Goal: Find specific page/section: Find specific page/section

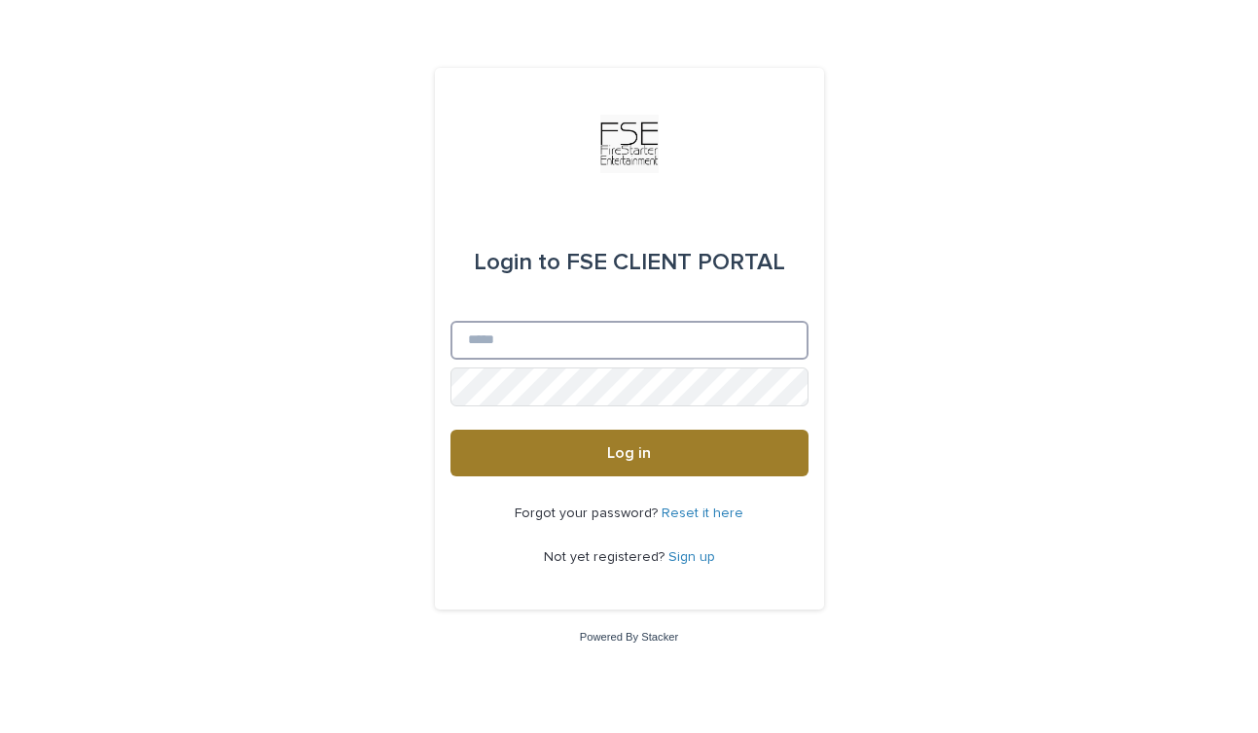
type input "**********"
click at [676, 453] on button "Log in" at bounding box center [629, 453] width 358 height 47
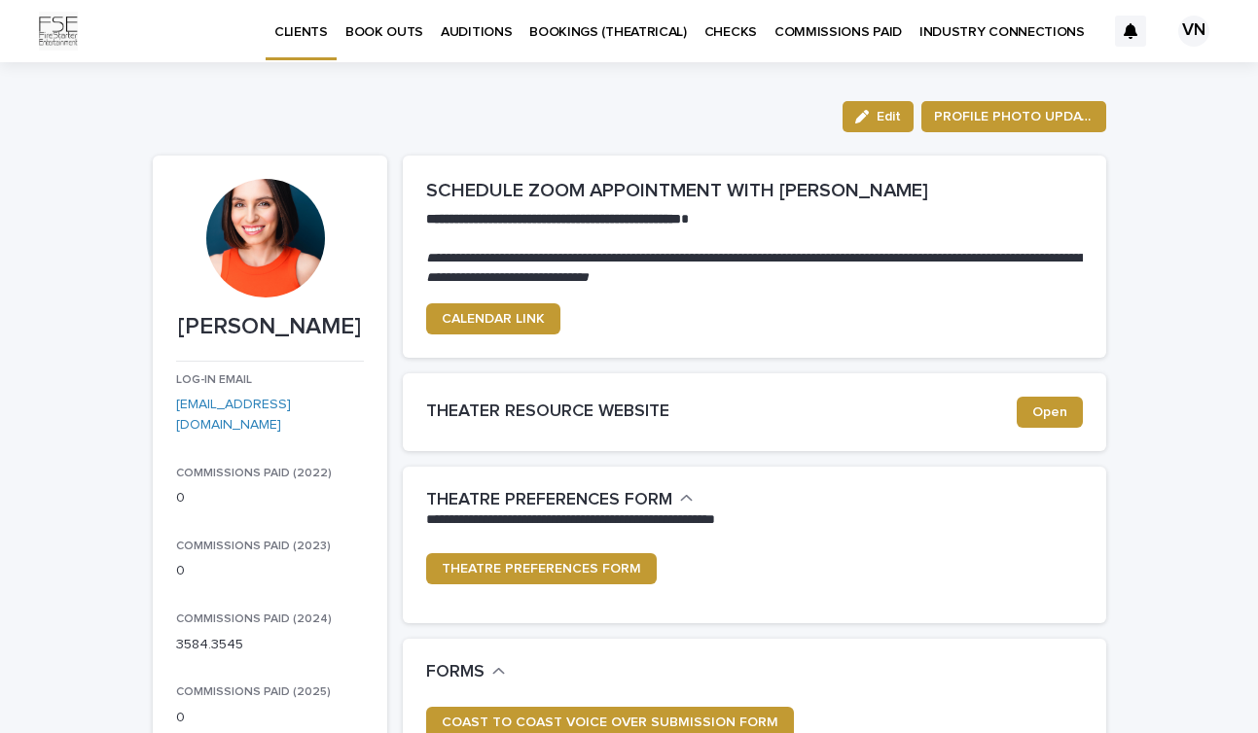
click at [460, 26] on p "AUDITIONS" at bounding box center [476, 20] width 71 height 41
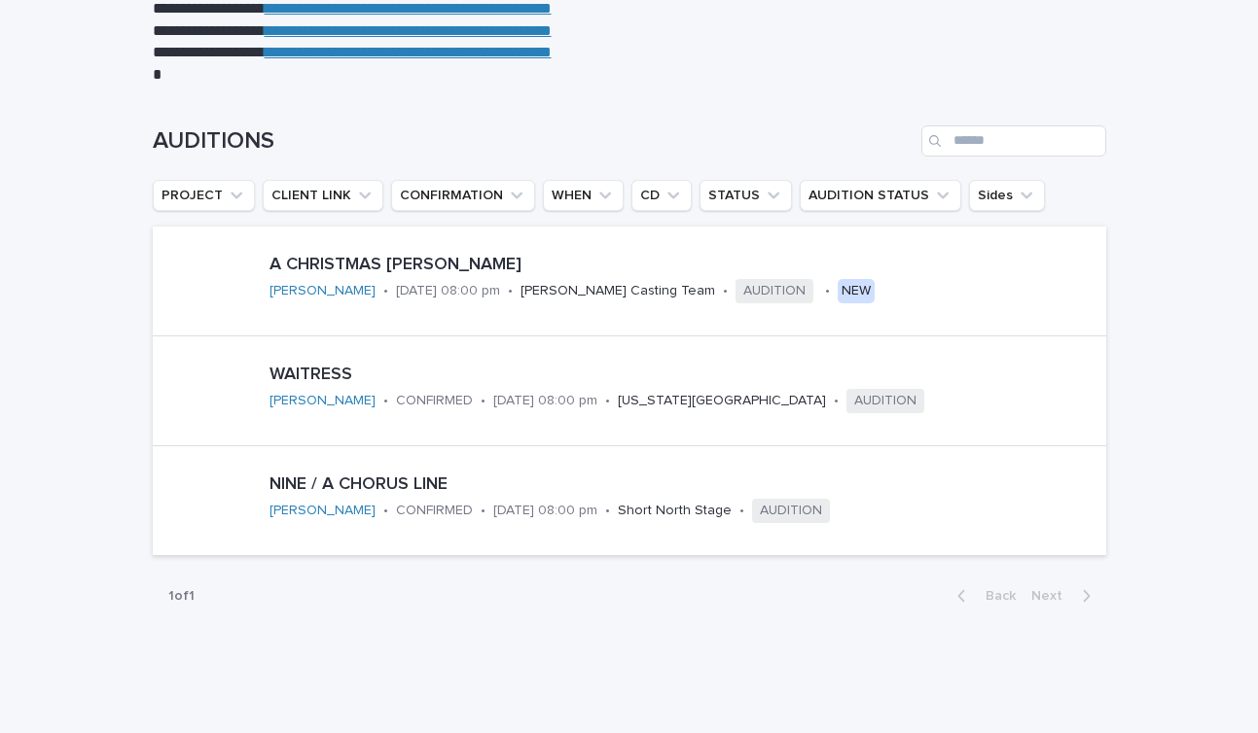
scroll to position [230, 0]
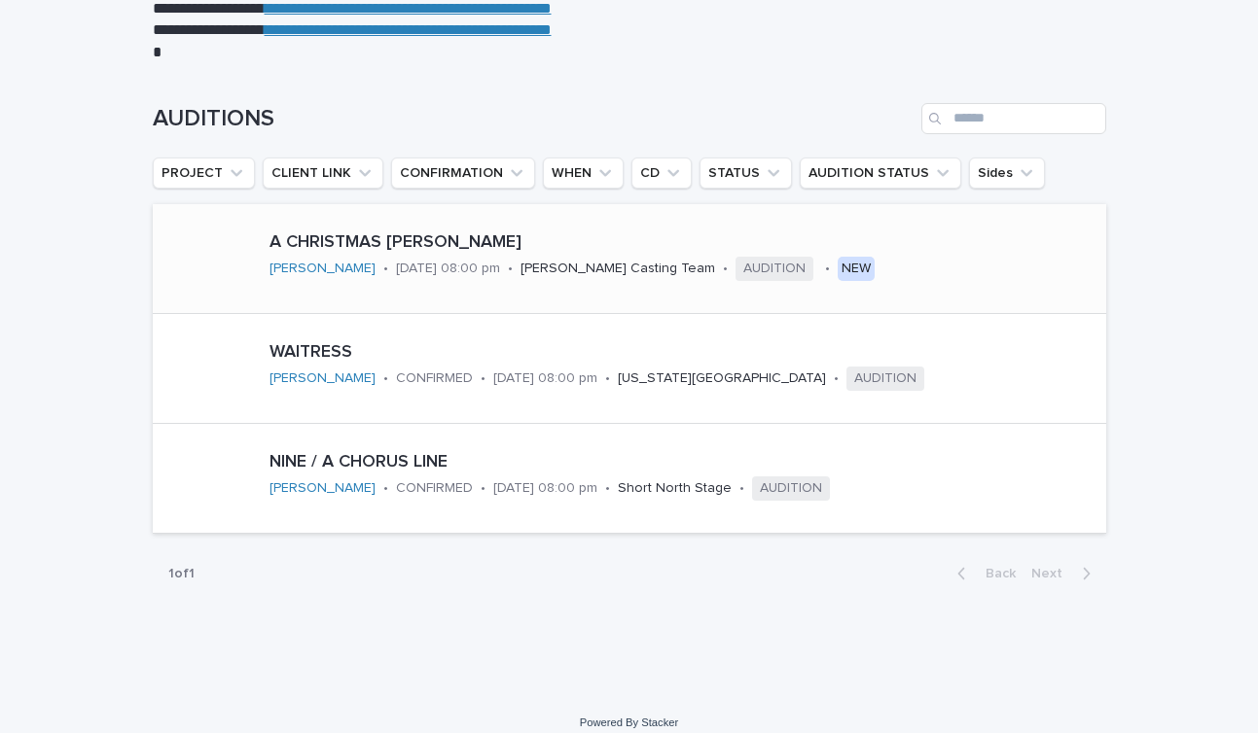
click at [542, 239] on p "A CHRISTMAS [PERSON_NAME]" at bounding box center [683, 242] width 829 height 21
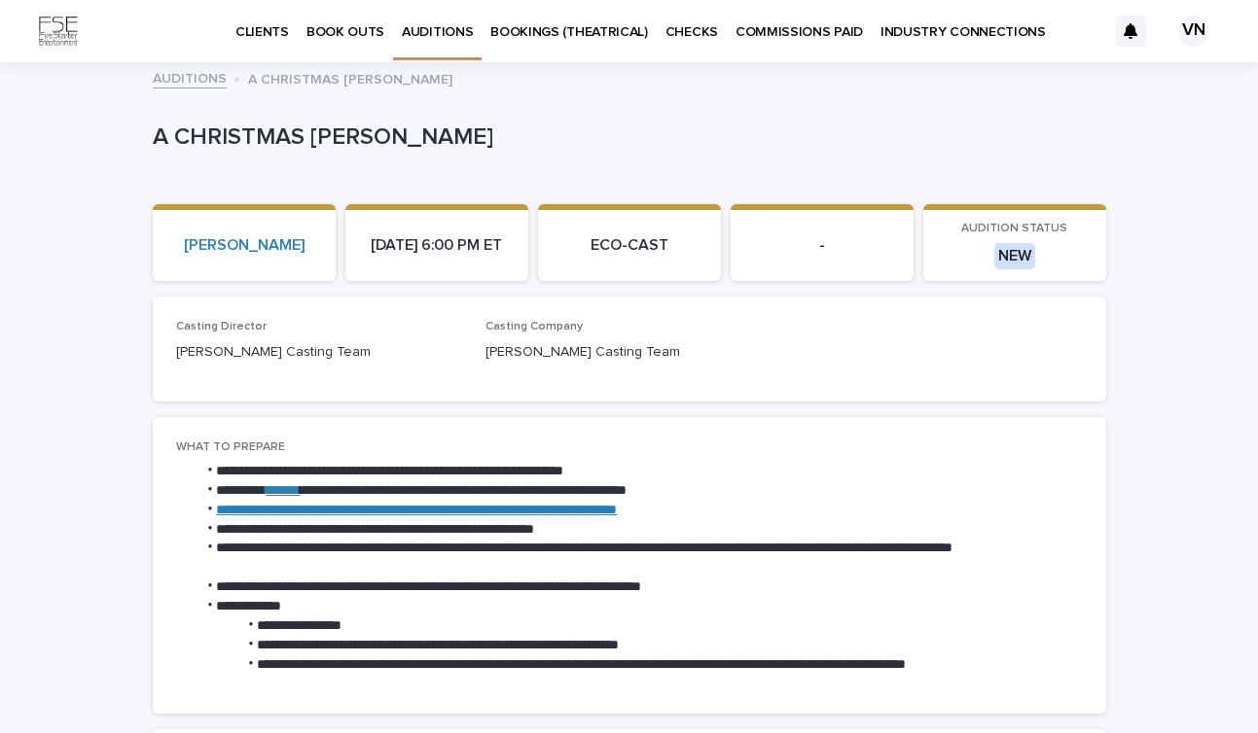
click at [620, 246] on p "ECO-CAST" at bounding box center [630, 245] width 160 height 18
